Goal: Communication & Community: Share content

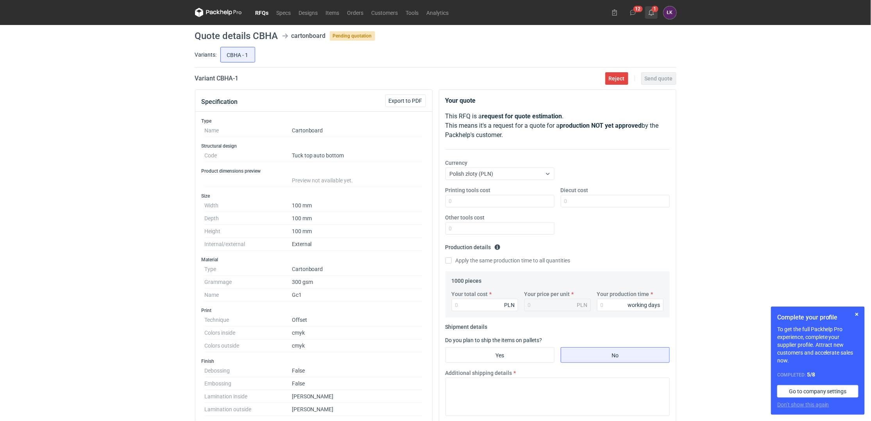
click at [652, 14] on icon at bounding box center [651, 12] width 6 height 6
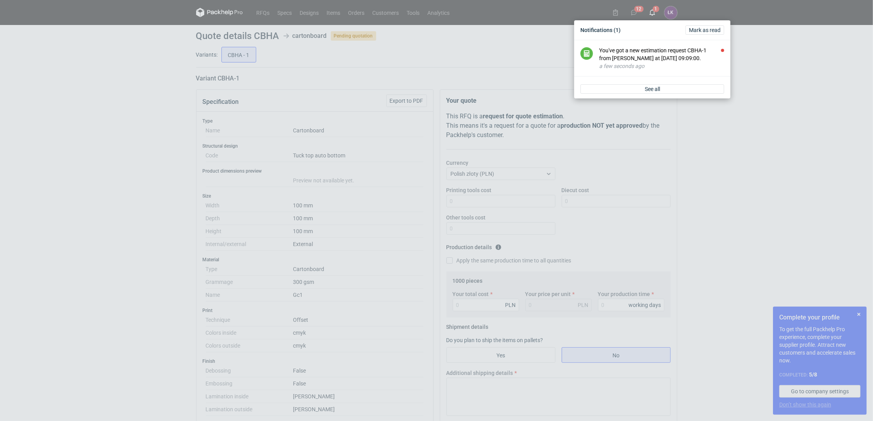
click at [88, 134] on div "Notifications (1) [PERSON_NAME] as read You've got a new estimation request CBH…" at bounding box center [436, 210] width 873 height 421
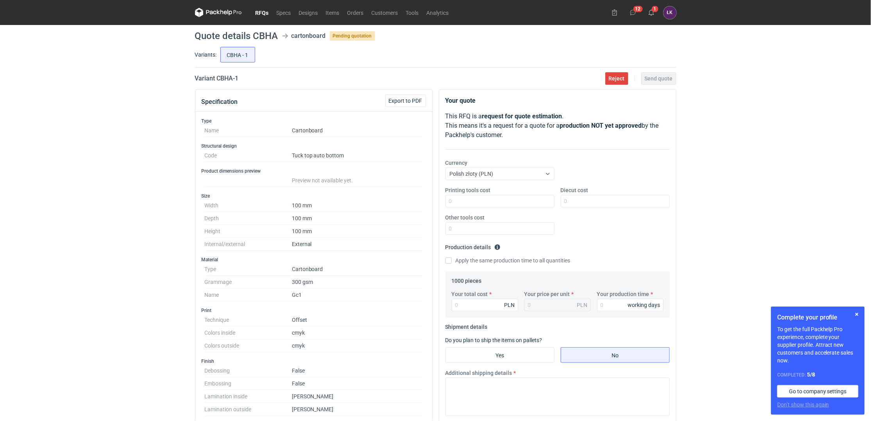
drag, startPoint x: 284, startPoint y: 15, endPoint x: 258, endPoint y: 14, distance: 25.8
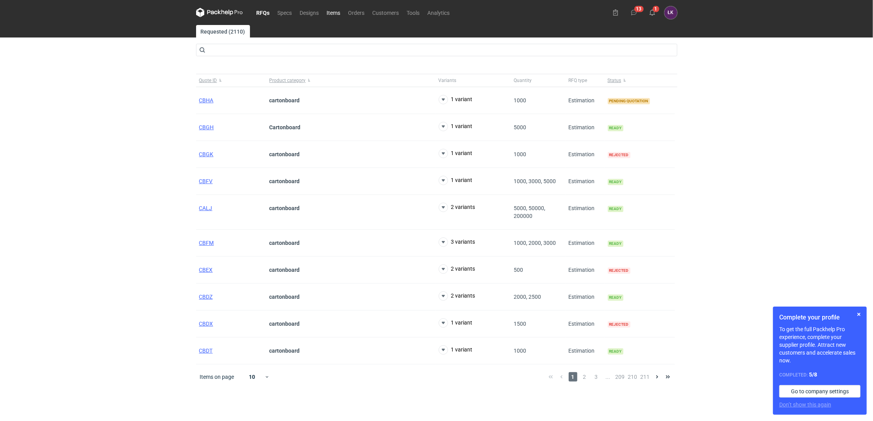
click at [337, 11] on link "Items" at bounding box center [333, 12] width 21 height 9
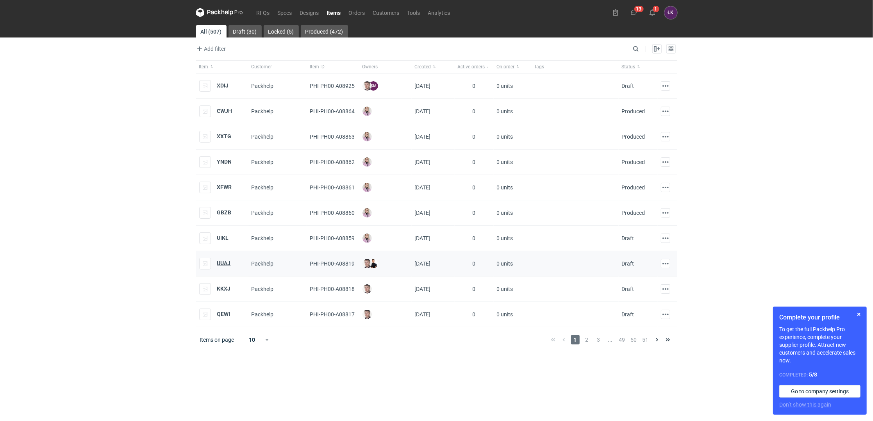
click at [225, 264] on strong "UUAJ" at bounding box center [224, 263] width 14 height 6
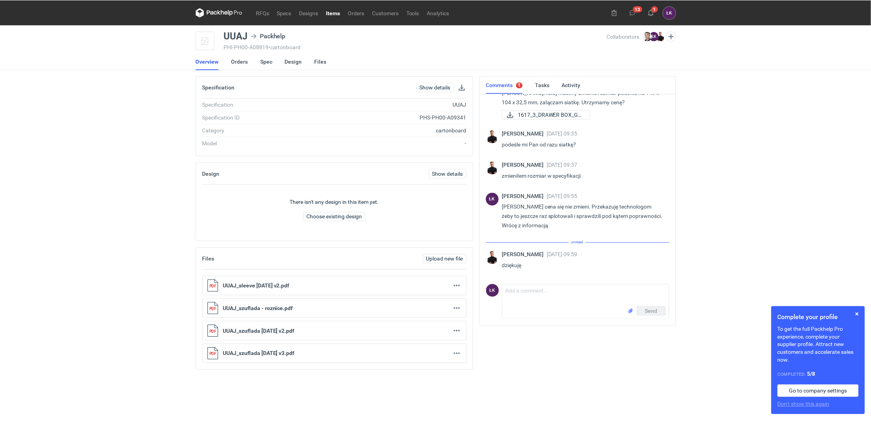
scroll to position [256, 0]
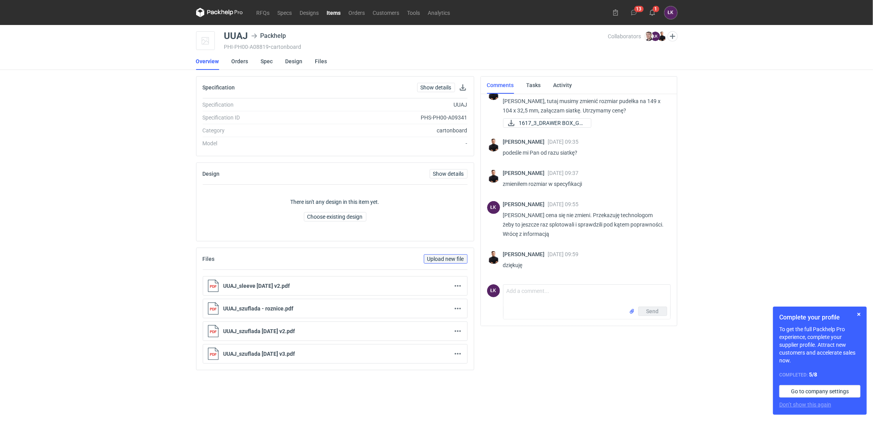
click at [432, 259] on span "Upload new file" at bounding box center [445, 258] width 37 height 5
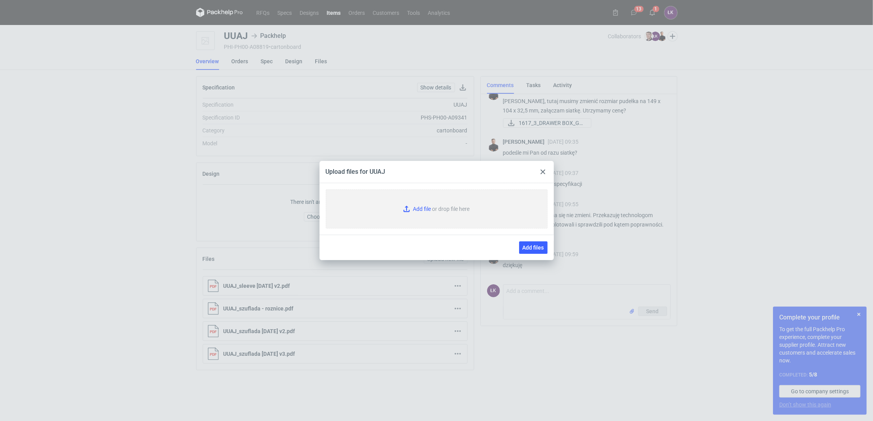
click at [416, 206] on input "Add file or drop file here" at bounding box center [437, 208] width 222 height 39
type input "C:\fakepath\UUAJ_sleeve_popr 2025-09-04 v1.pdf"
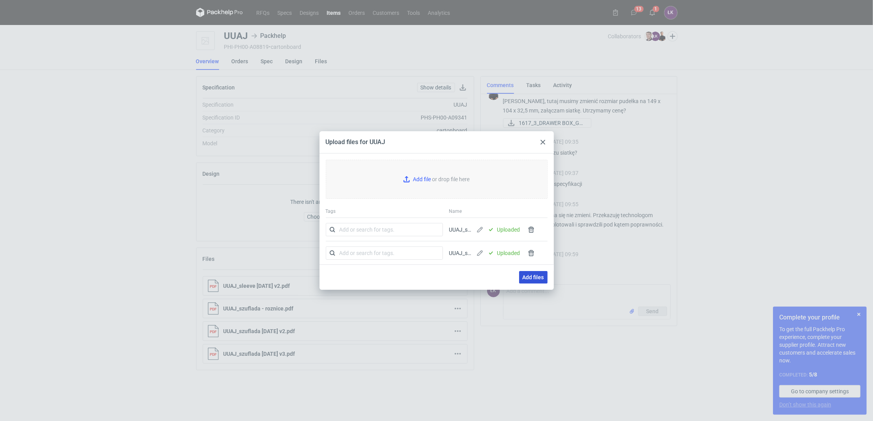
click at [538, 278] on span "Add files" at bounding box center [533, 277] width 21 height 5
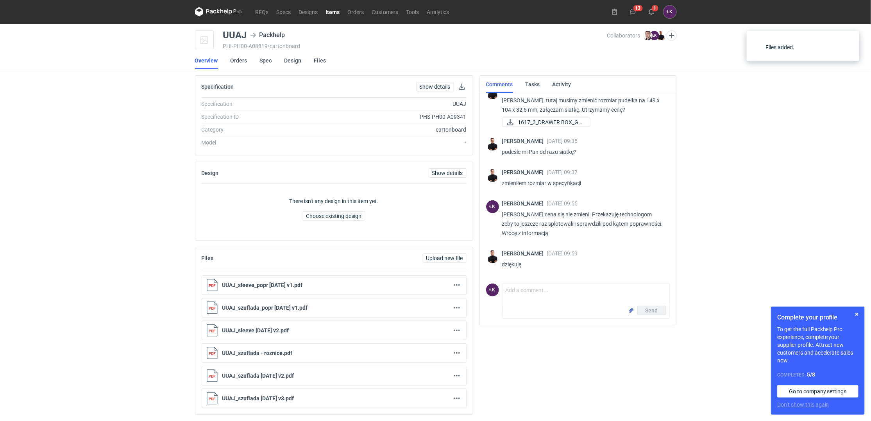
scroll to position [2, 0]
click at [526, 292] on textarea "Comment message" at bounding box center [585, 295] width 167 height 22
click at [527, 289] on textarea "Panie TOmku, siatki załączone wersja 4" at bounding box center [585, 295] width 167 height 22
type textarea "Panie Tomku, siatki załączone wersja 4"
click at [652, 306] on button "Send" at bounding box center [651, 310] width 29 height 9
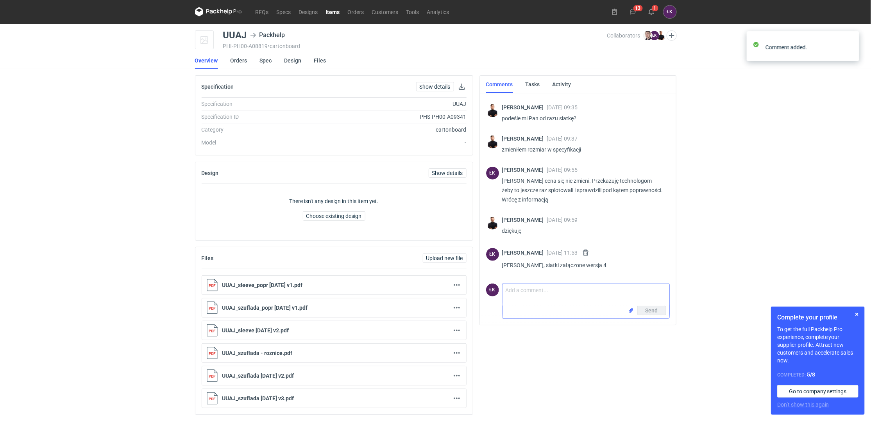
scroll to position [290, 0]
